Goal: Communication & Community: Participate in discussion

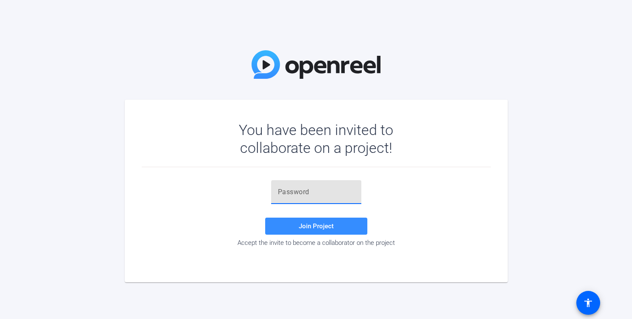
click at [342, 192] on input "text" at bounding box center [316, 192] width 77 height 10
paste input "p(5R%e"
type input "p(5R%e"
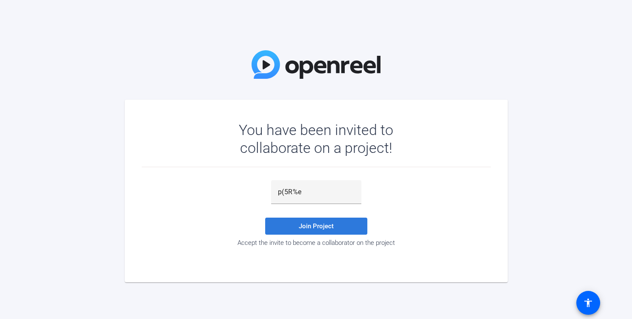
click at [331, 224] on span "Join Project" at bounding box center [316, 226] width 35 height 8
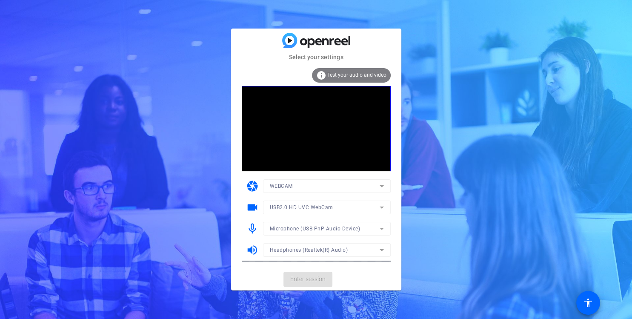
click at [348, 76] on span "Test your audio and video" at bounding box center [357, 75] width 59 height 6
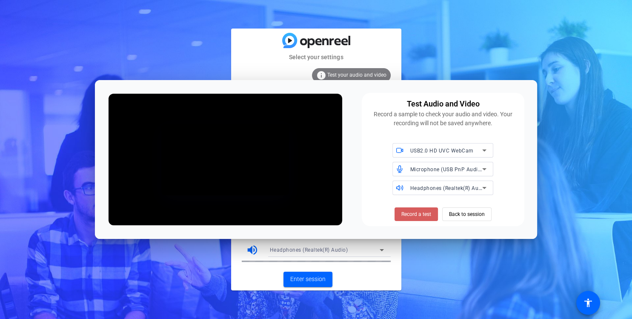
click at [425, 213] on span "Record a test" at bounding box center [417, 214] width 30 height 8
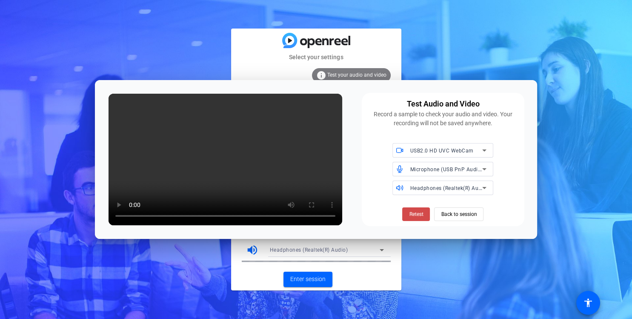
click at [418, 216] on span "Retest" at bounding box center [416, 214] width 14 height 8
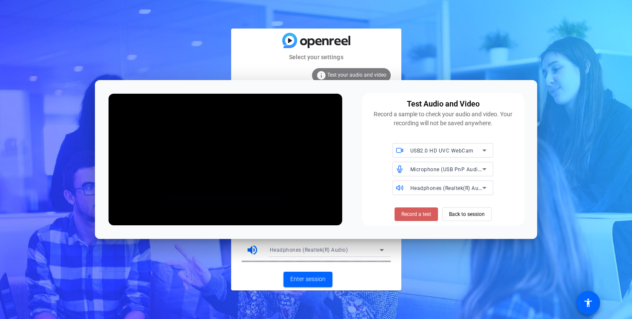
click at [425, 216] on span "Record a test" at bounding box center [417, 214] width 30 height 8
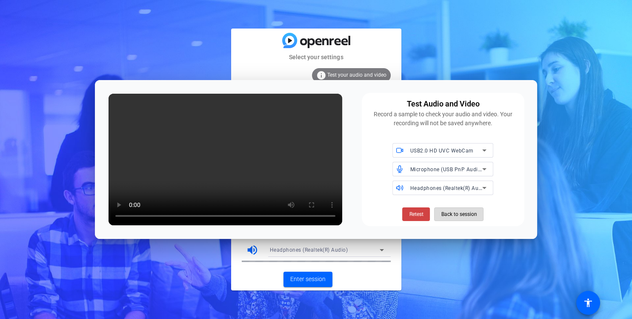
click at [472, 218] on span "Back to session" at bounding box center [459, 214] width 36 height 16
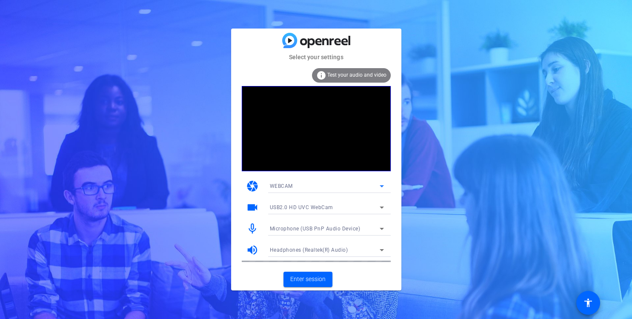
click at [378, 185] on icon at bounding box center [382, 186] width 10 height 10
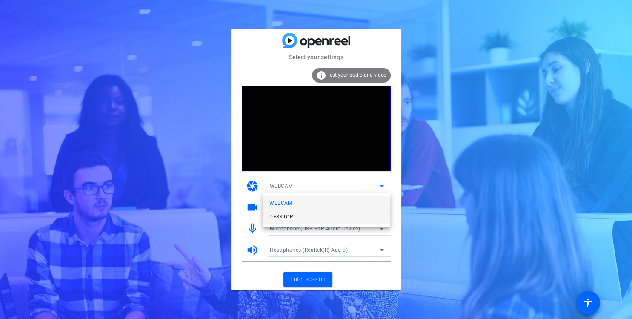
click at [363, 213] on mat-option "DESKTOP" at bounding box center [327, 217] width 128 height 14
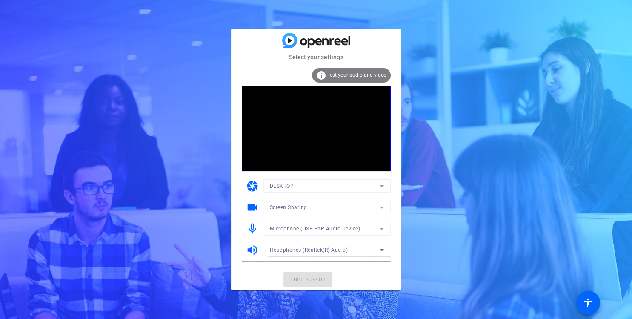
click at [164, 91] on div "Select your settings info Test your audio and video camera DESKTOP videocam Scr…" at bounding box center [316, 159] width 632 height 319
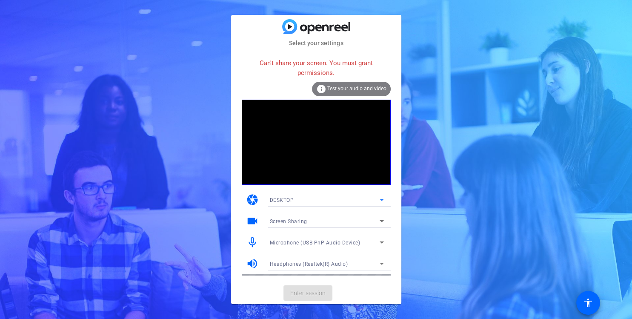
click at [380, 200] on icon at bounding box center [382, 200] width 10 height 10
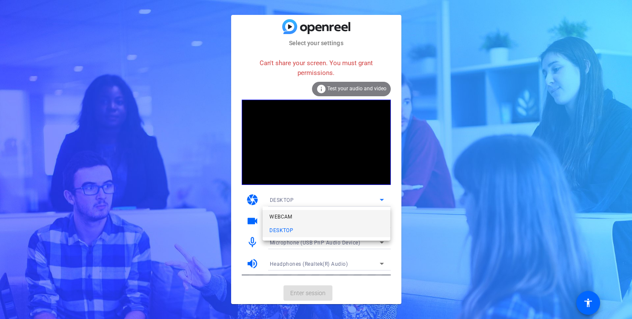
click at [370, 218] on mat-option "WEBCAM" at bounding box center [327, 217] width 128 height 14
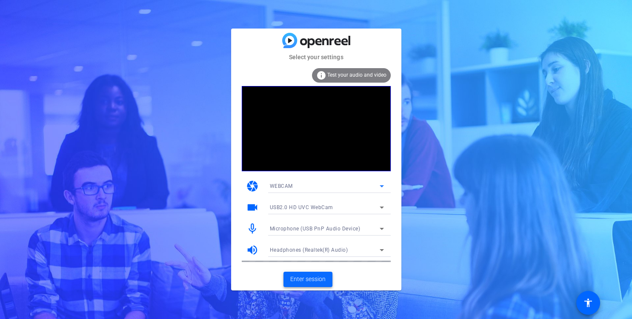
click at [326, 278] on span at bounding box center [308, 279] width 49 height 20
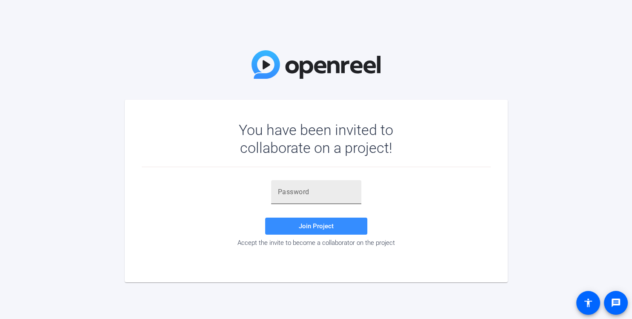
click at [346, 195] on input "text" at bounding box center [316, 192] width 77 height 10
paste input "p(5R%e"
type input "p(5R%e"
click at [345, 228] on span at bounding box center [316, 226] width 102 height 20
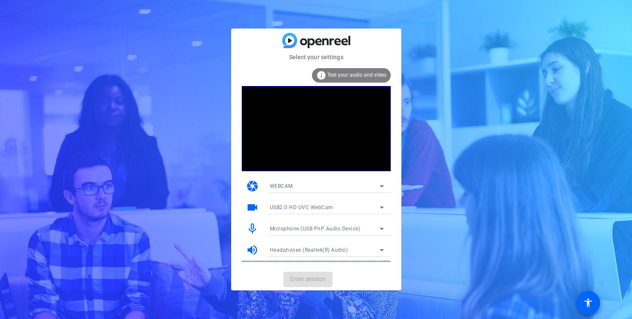
click at [355, 75] on span "Test your audio and video" at bounding box center [357, 75] width 59 height 6
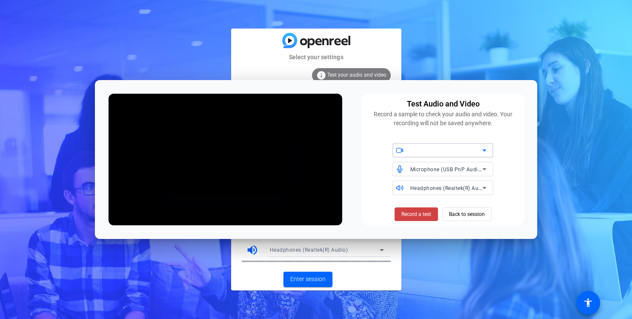
click at [485, 153] on icon at bounding box center [485, 150] width 10 height 10
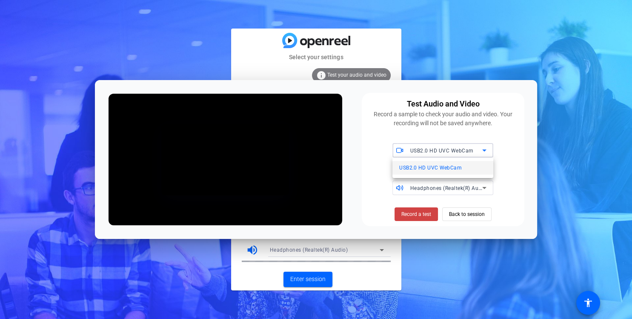
click at [484, 152] on div at bounding box center [316, 159] width 632 height 319
click at [420, 213] on span "Record a test" at bounding box center [417, 214] width 30 height 8
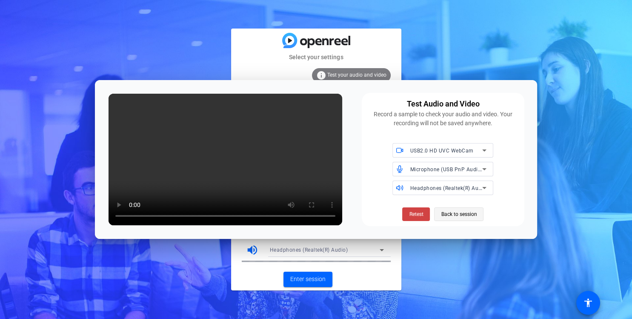
click at [463, 216] on span "Back to session" at bounding box center [459, 214] width 36 height 16
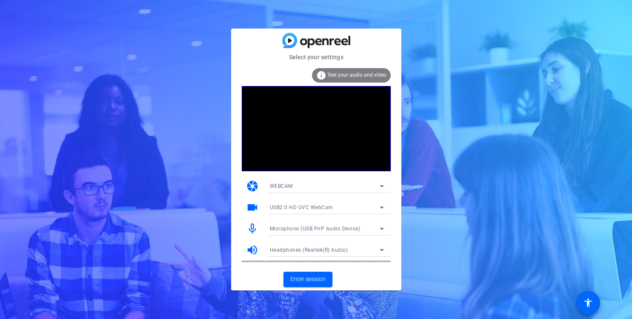
drag, startPoint x: 343, startPoint y: 261, endPoint x: 318, endPoint y: 259, distance: 25.6
click at [318, 259] on div at bounding box center [327, 261] width 128 height 9
click at [325, 278] on span "Enter session" at bounding box center [307, 279] width 35 height 9
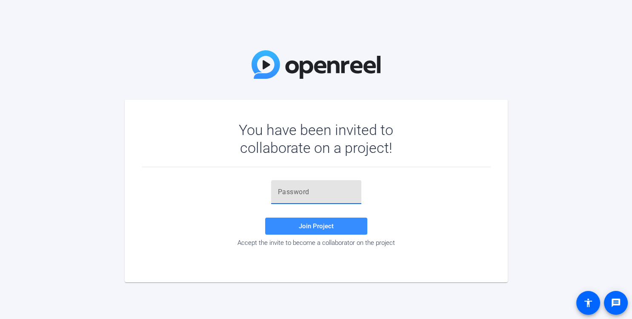
click at [321, 193] on input "text" at bounding box center [316, 192] width 77 height 10
paste input "p(5R%e"
type input "p(5R%e"
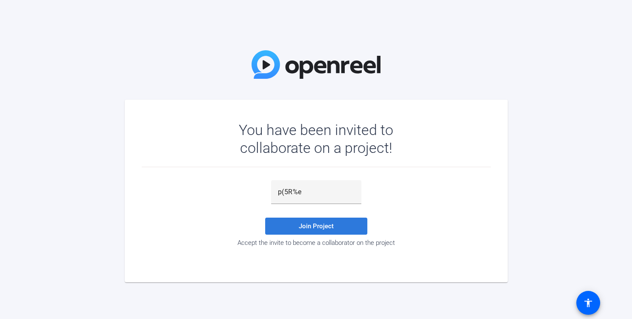
click at [345, 221] on span at bounding box center [316, 226] width 102 height 20
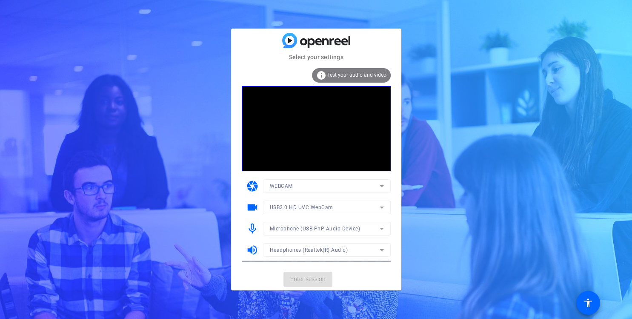
click at [368, 72] on div "info Test your audio and video" at bounding box center [351, 75] width 79 height 14
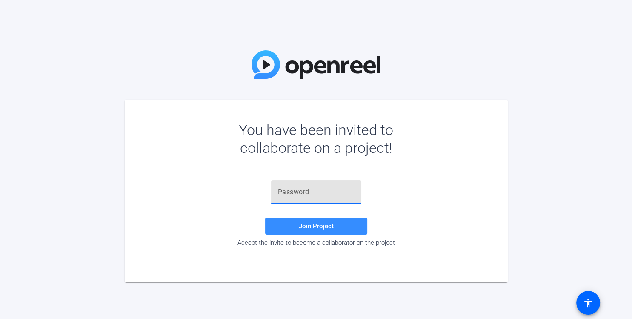
click at [315, 190] on input "text" at bounding box center [316, 192] width 77 height 10
paste input "p(5R%e"
type input "p(5R%e"
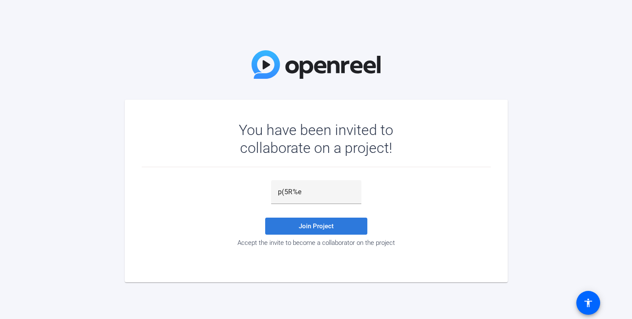
click at [335, 227] on span at bounding box center [316, 226] width 102 height 20
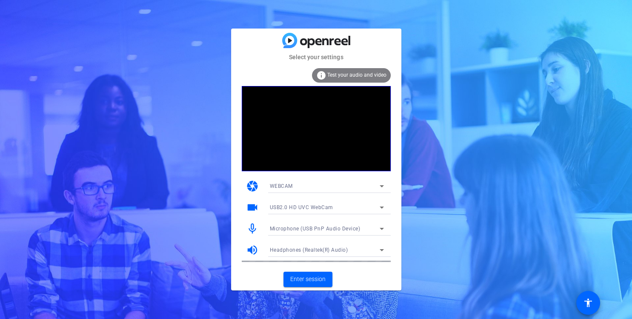
click at [368, 74] on span "Test your audio and video" at bounding box center [357, 75] width 59 height 6
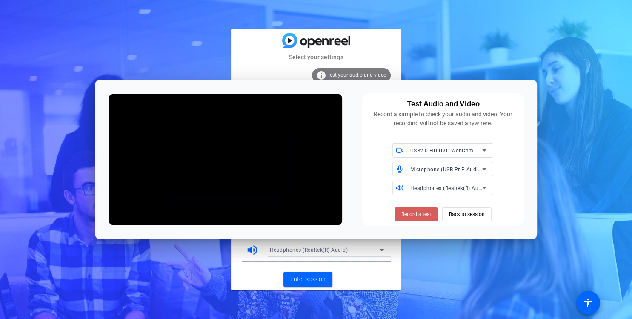
click at [412, 216] on span "Record a test" at bounding box center [417, 214] width 30 height 8
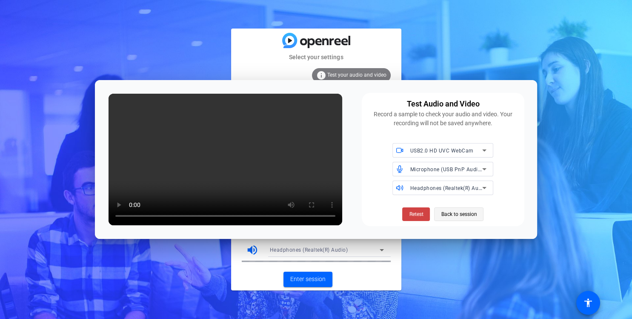
click at [461, 217] on span "Back to session" at bounding box center [459, 214] width 36 height 16
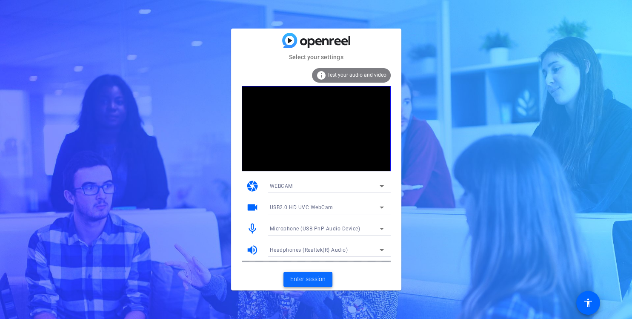
click at [318, 279] on span "Enter session" at bounding box center [307, 279] width 35 height 9
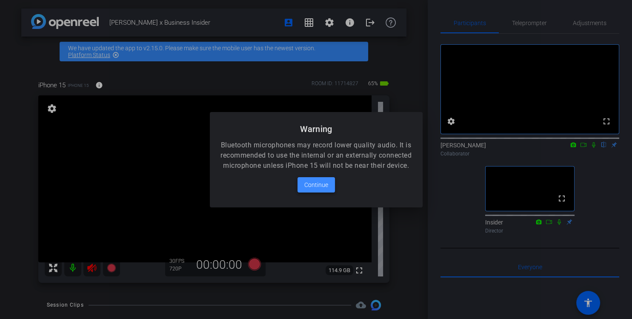
click at [309, 190] on span "Continue" at bounding box center [317, 185] width 24 height 10
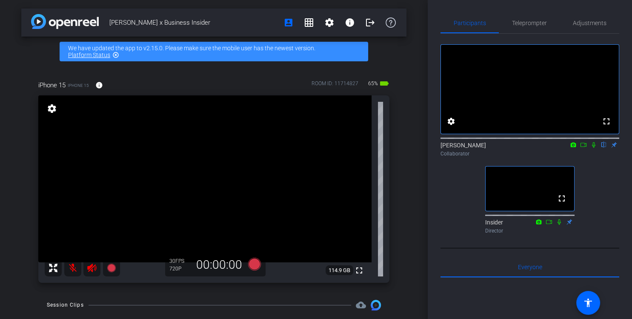
click at [94, 270] on icon at bounding box center [92, 268] width 10 height 10
click at [91, 267] on icon at bounding box center [91, 268] width 9 height 9
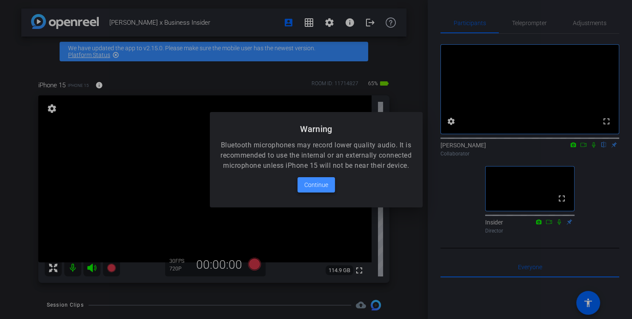
click at [325, 190] on span "Continue" at bounding box center [317, 185] width 24 height 10
click at [327, 190] on span "Continue" at bounding box center [317, 185] width 24 height 10
click at [310, 190] on span "Continue" at bounding box center [317, 185] width 24 height 10
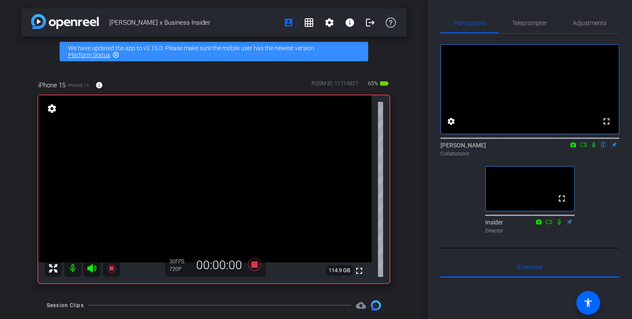
click at [459, 232] on div "fullscreen settings Haruka Motohashi flip Collaborator fullscreen Insider Direc…" at bounding box center [530, 136] width 179 height 204
click at [460, 225] on div "fullscreen settings Haruka Motohashi flip Collaborator fullscreen Insider Direc…" at bounding box center [530, 136] width 179 height 204
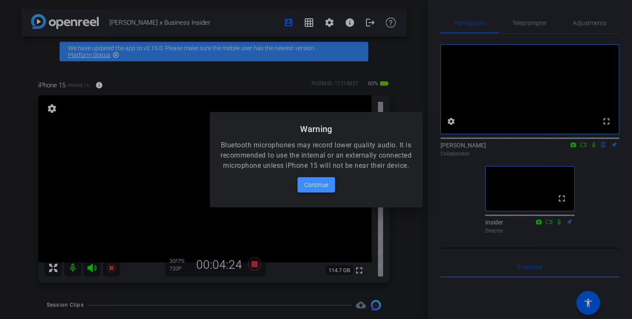
click at [328, 190] on span "Continue" at bounding box center [317, 185] width 24 height 10
click at [320, 188] on span "Continue" at bounding box center [317, 185] width 24 height 10
click at [317, 190] on span "Continue" at bounding box center [317, 185] width 24 height 10
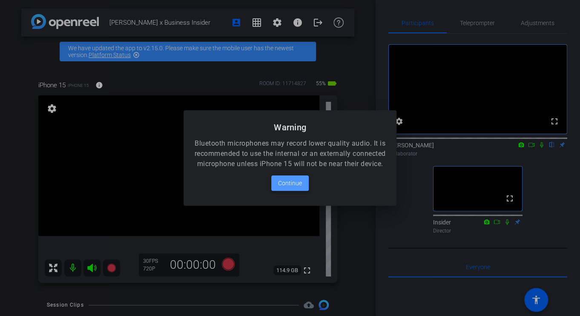
click at [294, 185] on span "Continue" at bounding box center [290, 183] width 24 height 10
click at [296, 188] on span "Continue" at bounding box center [290, 183] width 24 height 10
click at [285, 184] on span "Continue" at bounding box center [290, 183] width 24 height 10
click at [285, 187] on span "Continue" at bounding box center [290, 183] width 24 height 10
click at [282, 188] on span "Continue" at bounding box center [290, 183] width 24 height 10
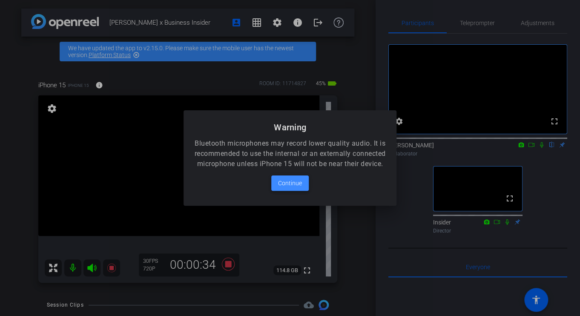
click at [289, 188] on span "Continue" at bounding box center [290, 183] width 24 height 10
click at [292, 185] on span "Continue" at bounding box center [290, 183] width 24 height 10
click at [292, 188] on span "Continue" at bounding box center [290, 183] width 24 height 10
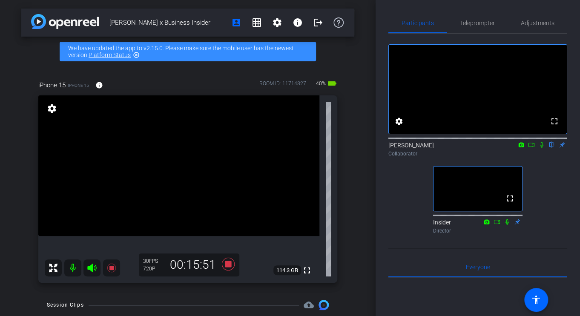
click at [363, 83] on div "Jintaro Yamomoto x Business Insider account_box grid_on settings info logout We…" at bounding box center [188, 158] width 376 height 316
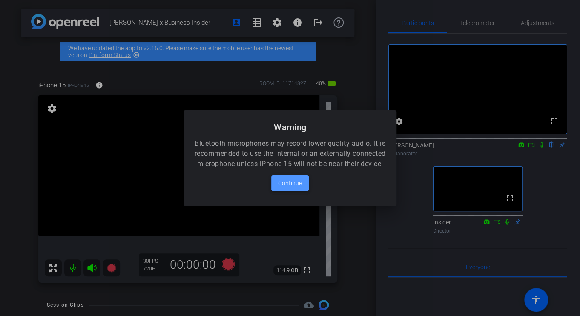
click at [295, 188] on span "Continue" at bounding box center [290, 183] width 24 height 10
click at [290, 188] on span "Continue" at bounding box center [290, 183] width 24 height 10
click at [299, 186] on span "Continue" at bounding box center [290, 183] width 24 height 10
click at [298, 188] on span "Continue" at bounding box center [290, 183] width 24 height 10
click at [377, 235] on div at bounding box center [290, 158] width 580 height 316
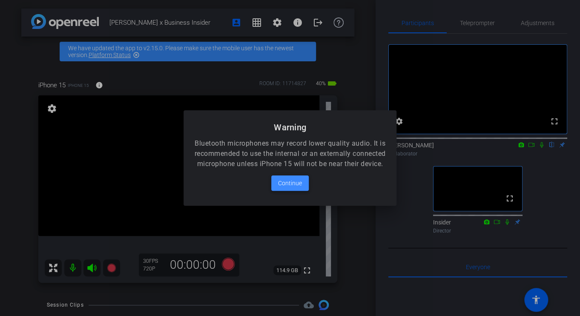
click at [291, 188] on span "Continue" at bounding box center [290, 183] width 24 height 10
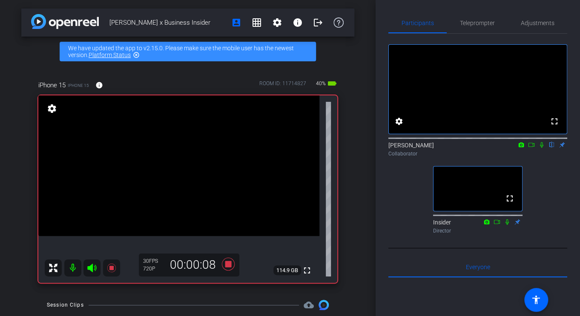
click at [359, 257] on div "Jintaro Yamomoto x Business Insider account_box grid_on settings info logout We…" at bounding box center [188, 158] width 376 height 316
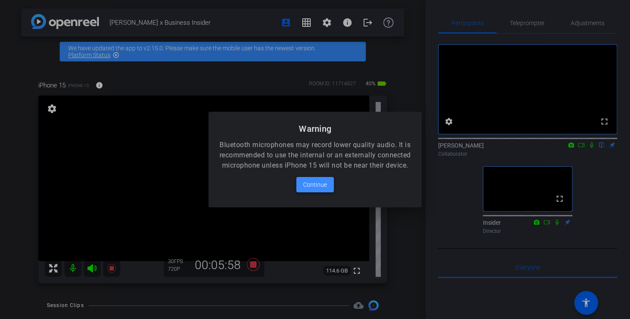
click at [317, 190] on span "Continue" at bounding box center [315, 184] width 24 height 10
click at [315, 190] on span "Continue" at bounding box center [315, 184] width 24 height 10
click at [320, 190] on span "Continue" at bounding box center [315, 184] width 24 height 10
click at [321, 187] on span "Continue" at bounding box center [315, 184] width 24 height 10
click at [318, 185] on span "Continue" at bounding box center [315, 184] width 24 height 10
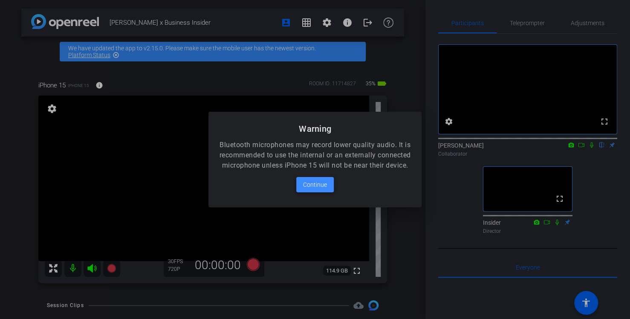
click at [326, 188] on span "Continue" at bounding box center [315, 184] width 24 height 10
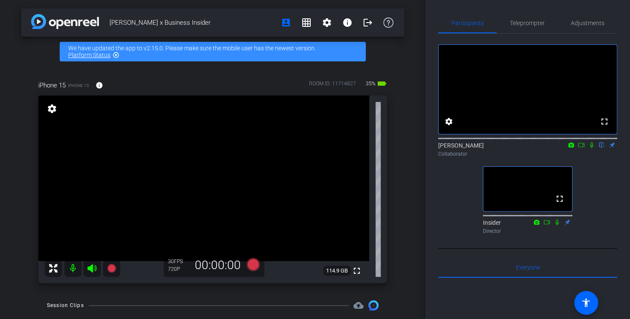
click at [54, 267] on icon at bounding box center [53, 268] width 10 height 10
